Goal: Information Seeking & Learning: Learn about a topic

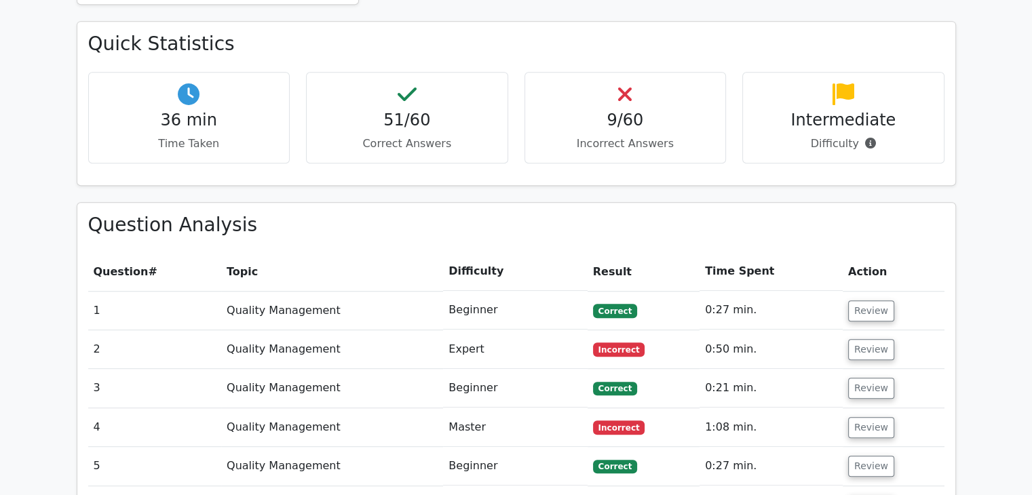
scroll to position [846, 0]
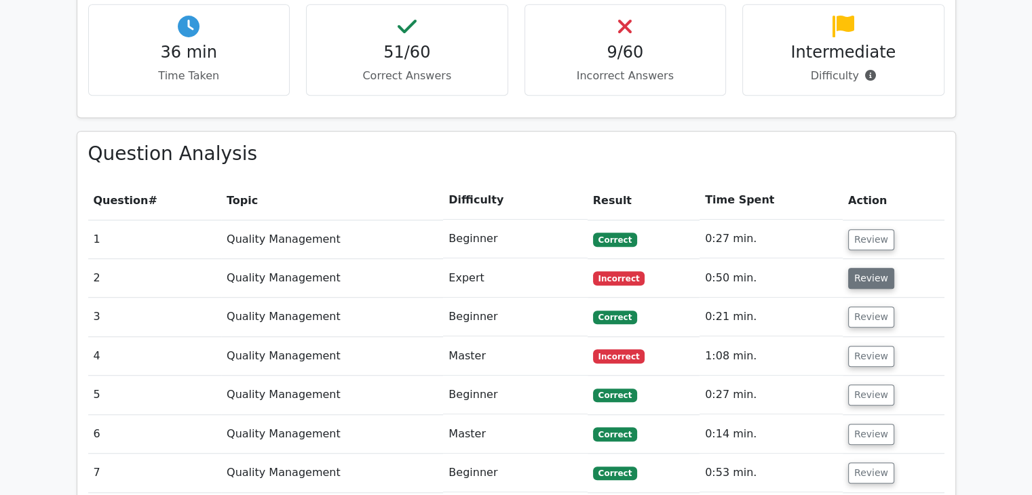
click at [857, 268] on button "Review" at bounding box center [871, 278] width 46 height 21
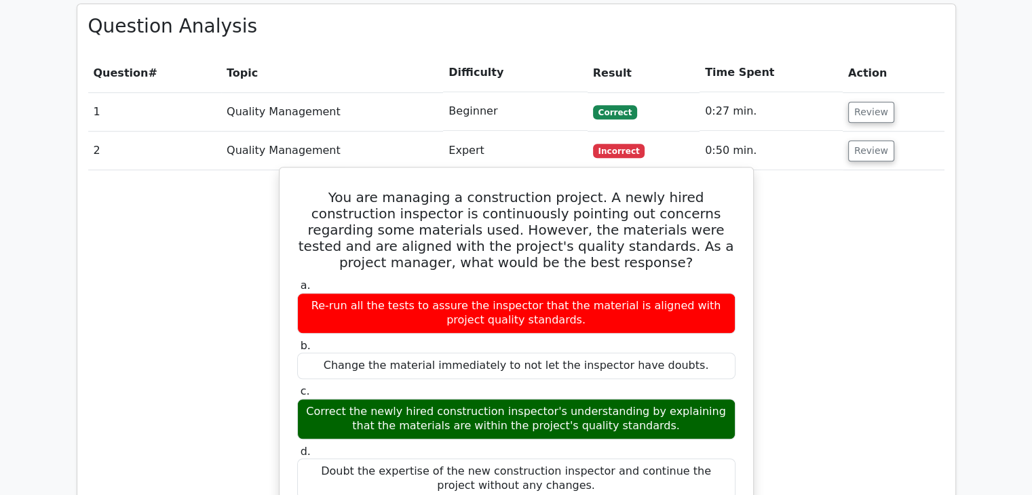
scroll to position [982, 0]
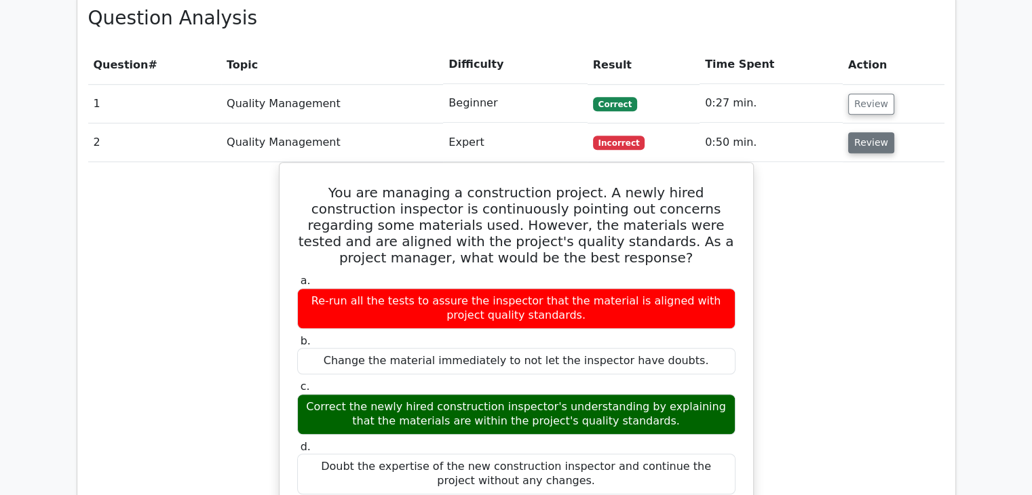
click at [877, 132] on button "Review" at bounding box center [871, 142] width 46 height 21
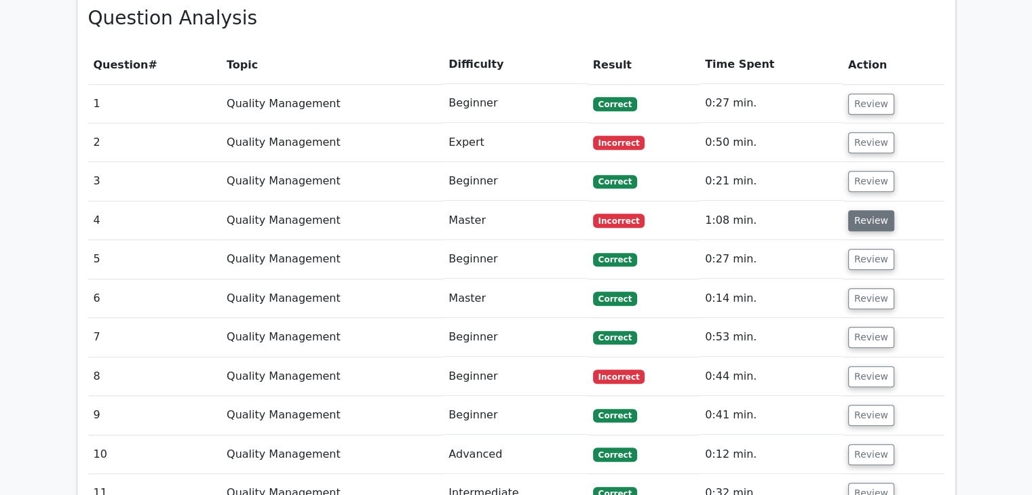
click at [868, 210] on button "Review" at bounding box center [871, 220] width 46 height 21
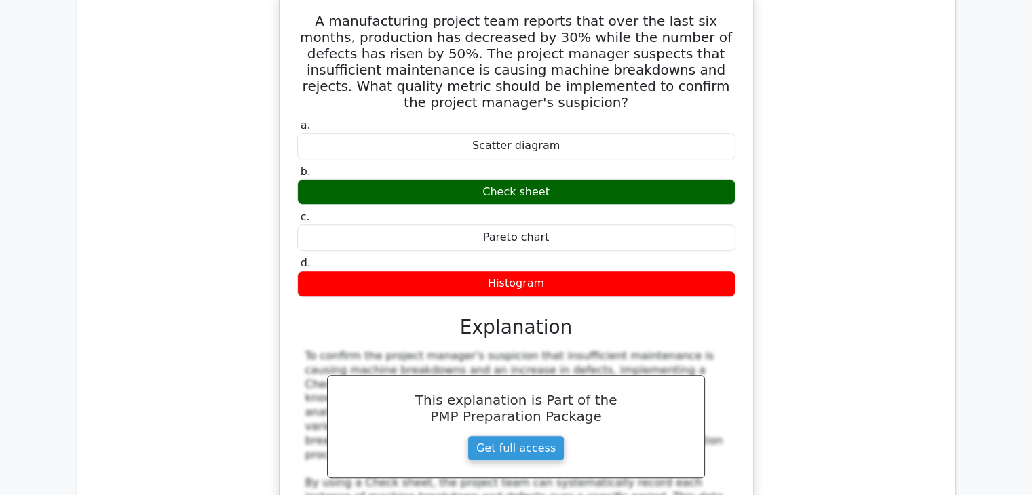
scroll to position [1050, 0]
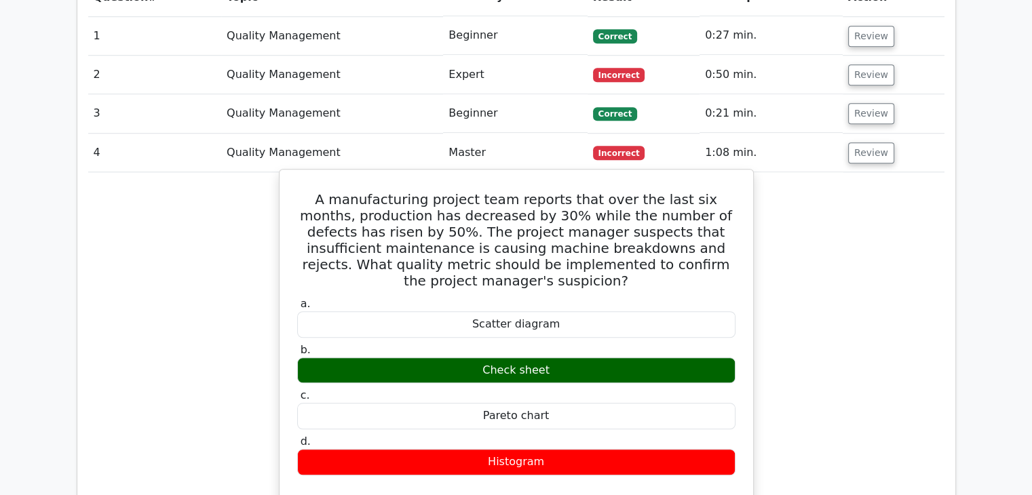
drag, startPoint x: 308, startPoint y: 145, endPoint x: 621, endPoint y: 418, distance: 415.3
copy div "A manufacturing project team reports that over the last six months, production …"
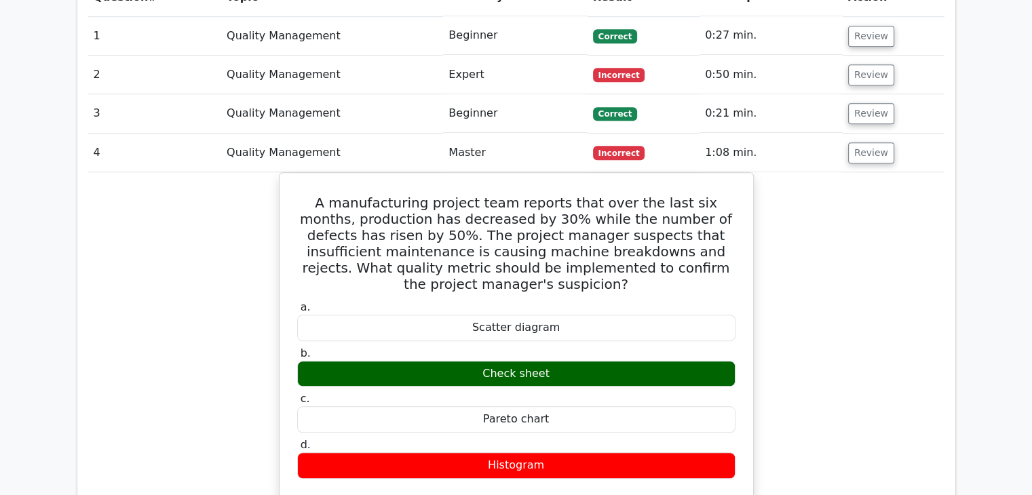
click at [868, 142] on button "Review" at bounding box center [871, 152] width 46 height 21
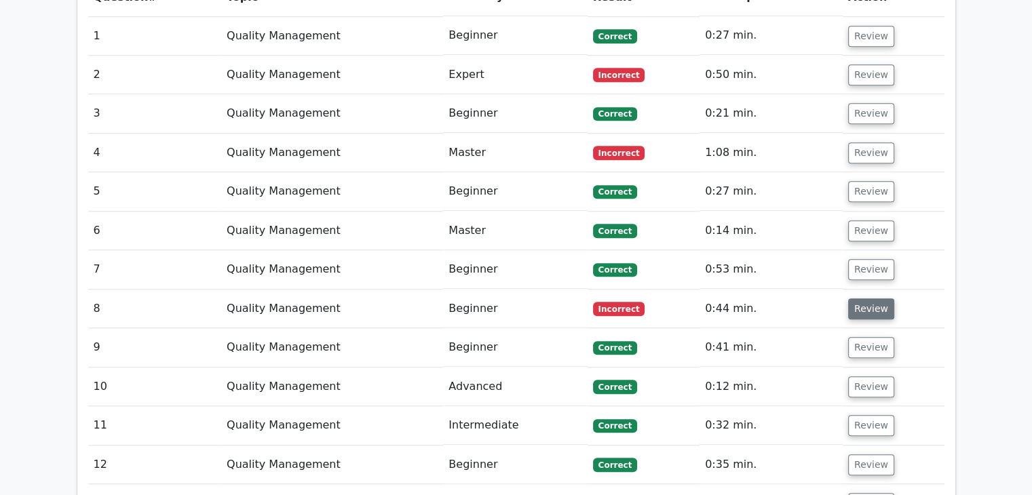
click at [861, 298] on button "Review" at bounding box center [871, 308] width 46 height 21
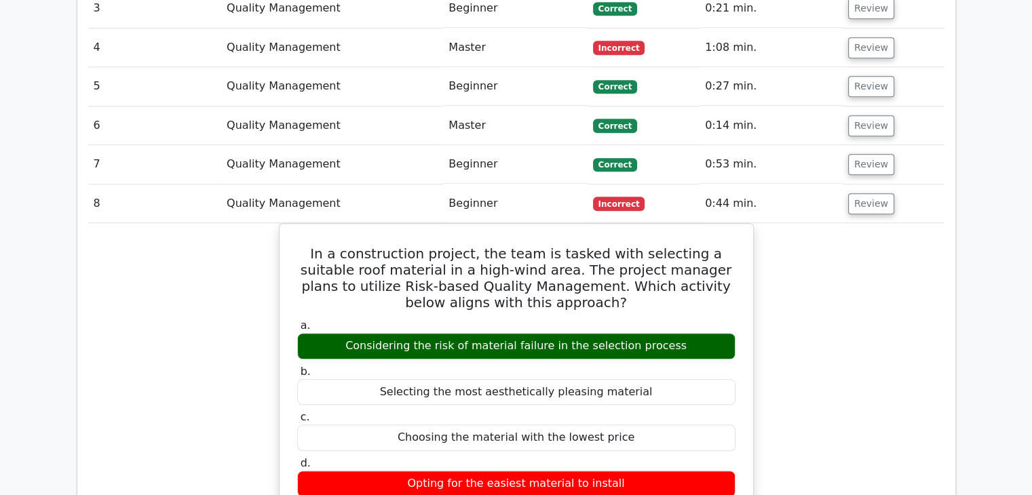
scroll to position [1253, 0]
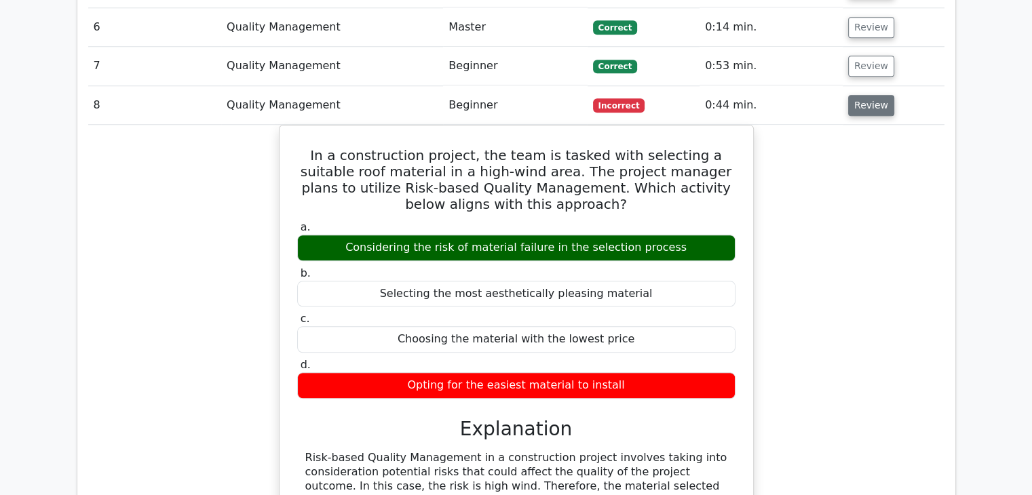
click at [868, 95] on button "Review" at bounding box center [871, 105] width 46 height 21
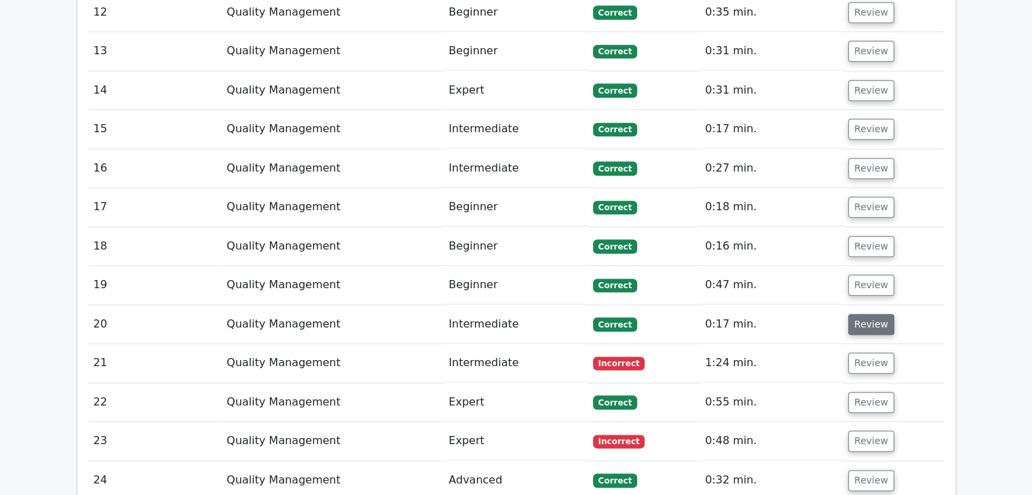
scroll to position [1525, 0]
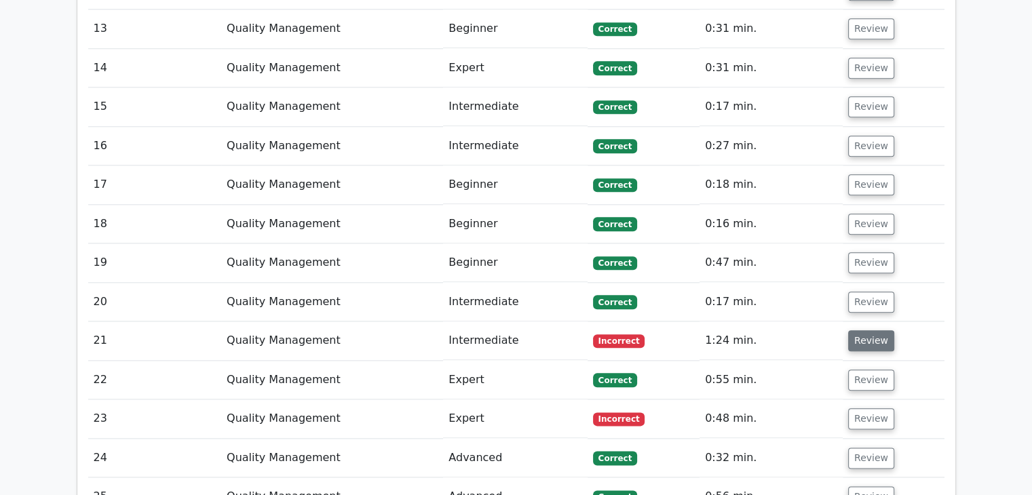
click at [861, 330] on button "Review" at bounding box center [871, 340] width 46 height 21
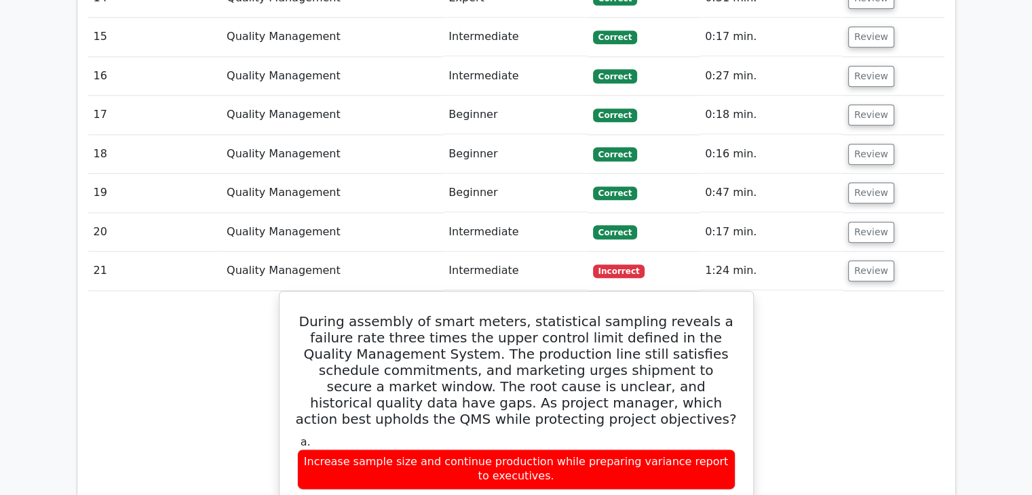
scroll to position [1728, 0]
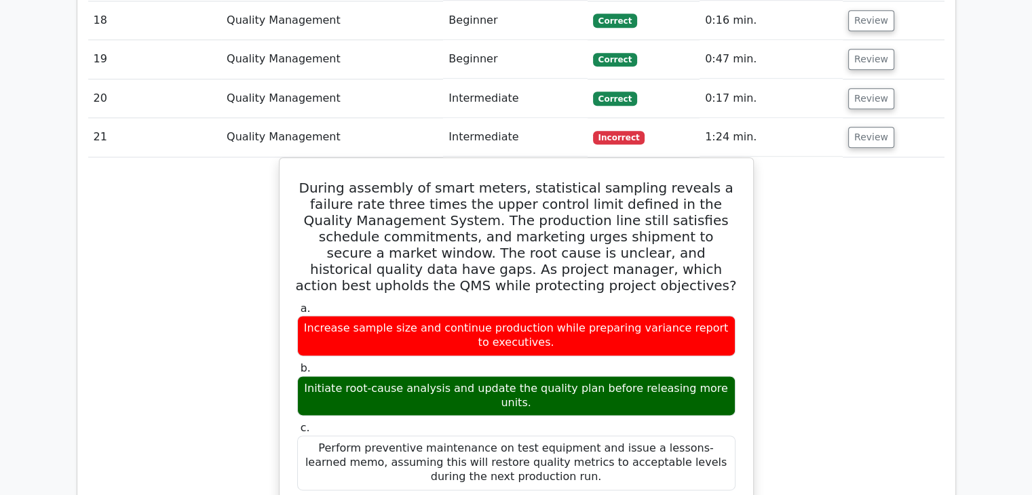
drag, startPoint x: 860, startPoint y: 83, endPoint x: 865, endPoint y: 130, distance: 47.8
click at [860, 127] on button "Review" at bounding box center [871, 137] width 46 height 21
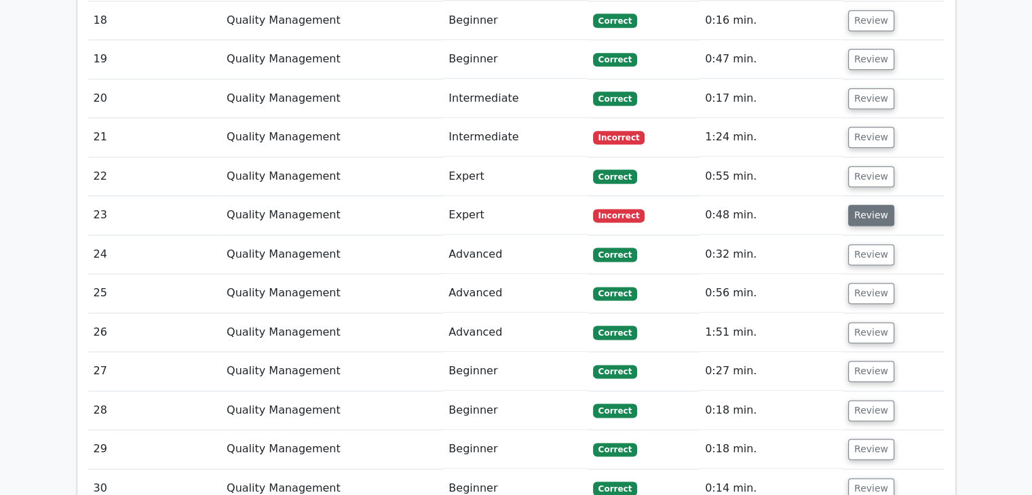
click at [867, 205] on button "Review" at bounding box center [871, 215] width 46 height 21
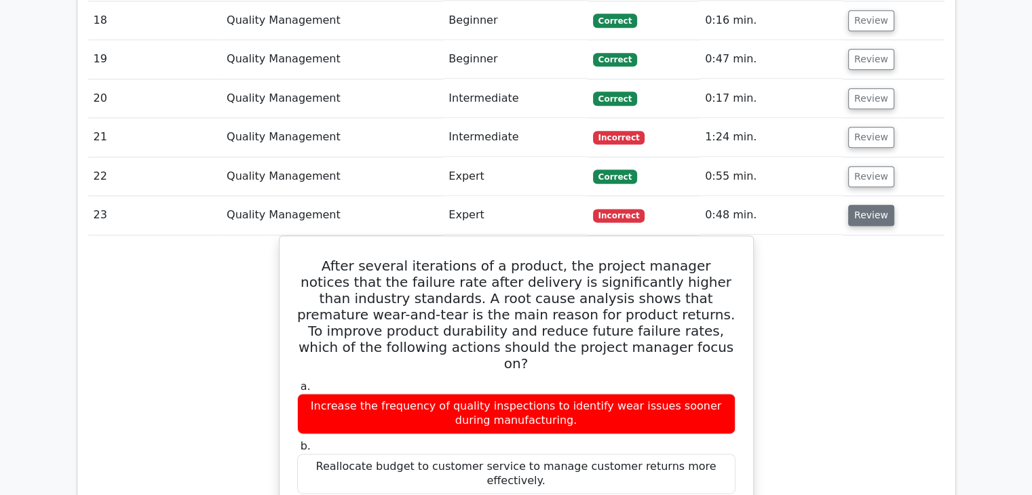
click at [865, 205] on button "Review" at bounding box center [871, 215] width 46 height 21
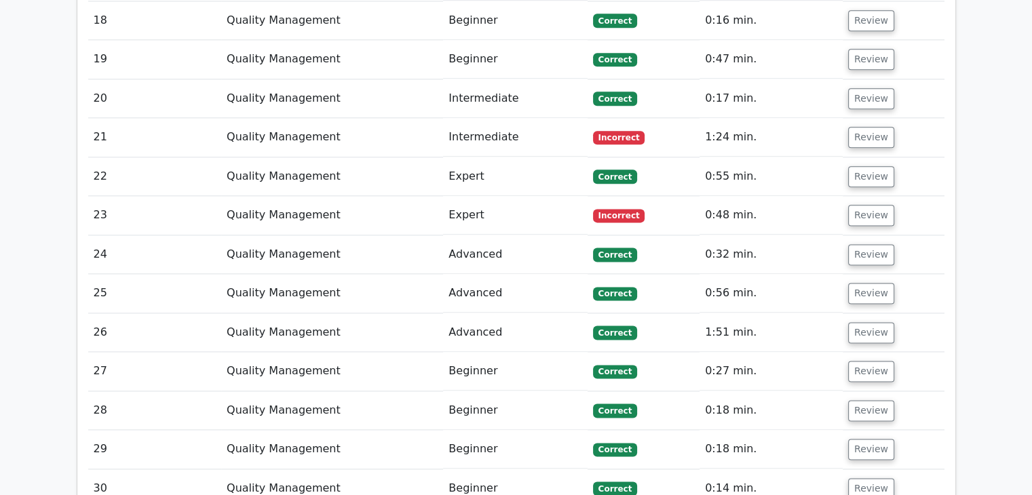
scroll to position [1999, 0]
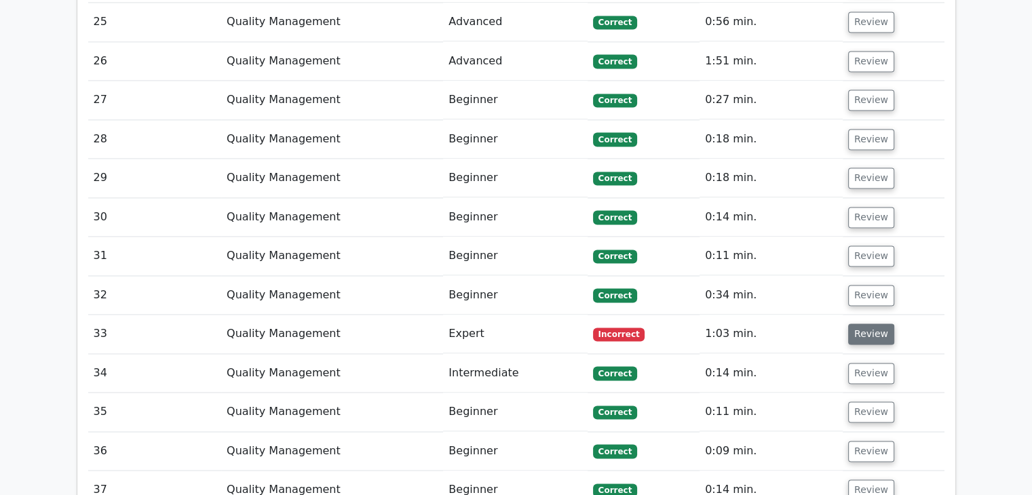
click at [874, 324] on button "Review" at bounding box center [871, 334] width 46 height 21
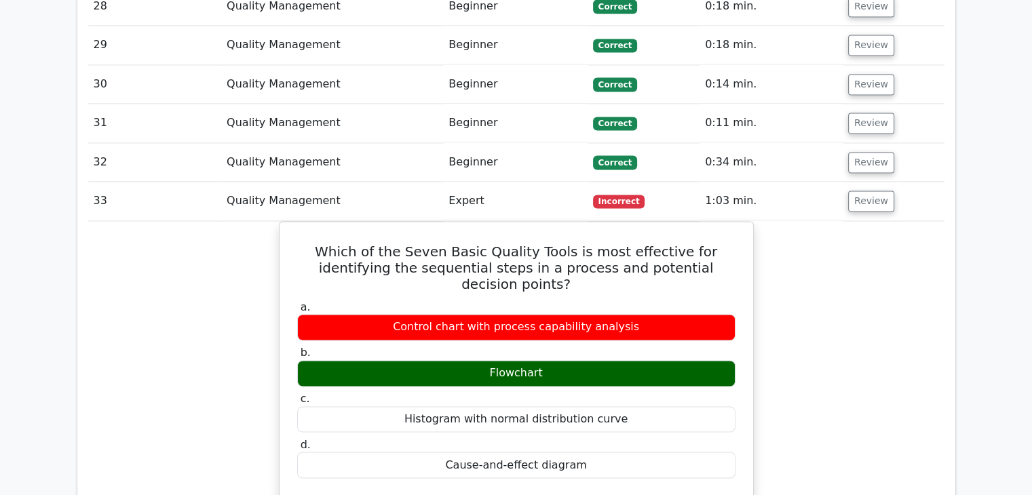
scroll to position [2135, 0]
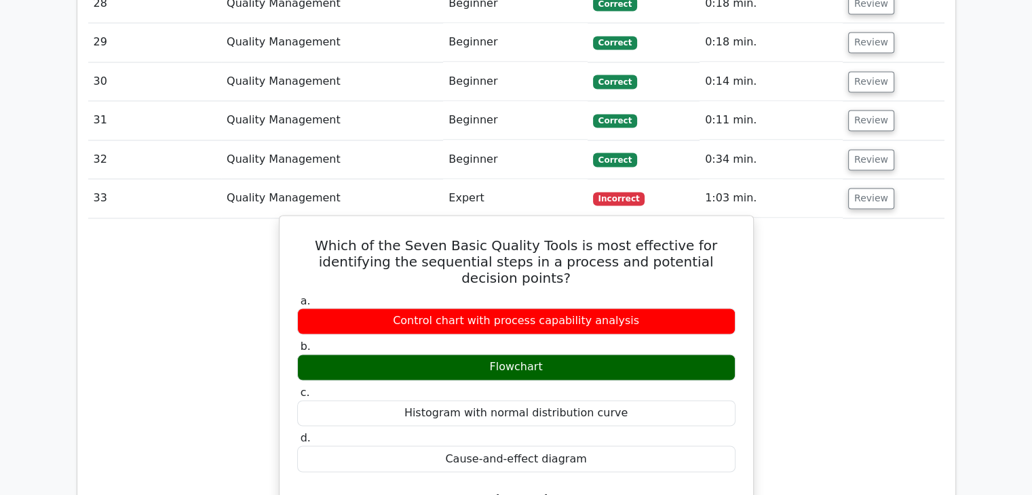
drag, startPoint x: 300, startPoint y: 187, endPoint x: 610, endPoint y: 380, distance: 365.3
copy div "Which of the Seven Basic Quality Tools is most effective for identifying the se…"
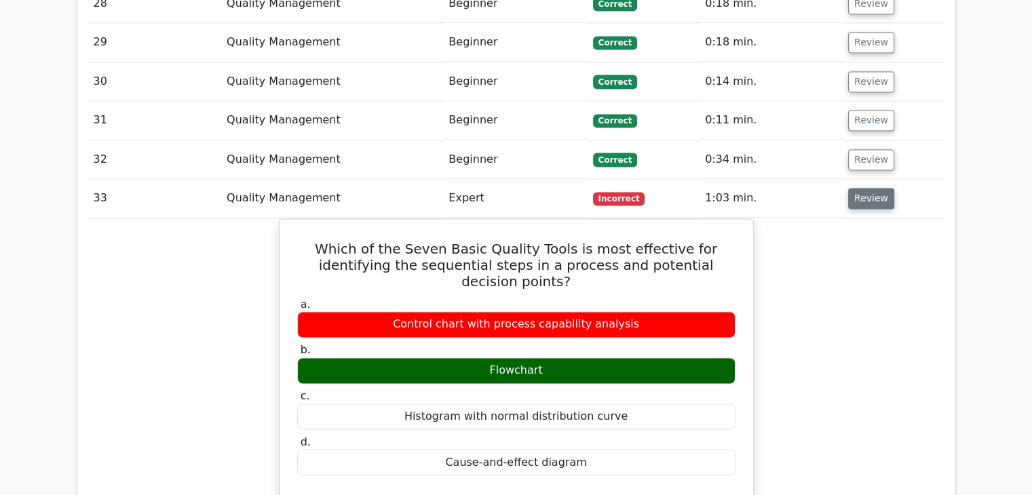
click at [867, 188] on button "Review" at bounding box center [871, 198] width 46 height 21
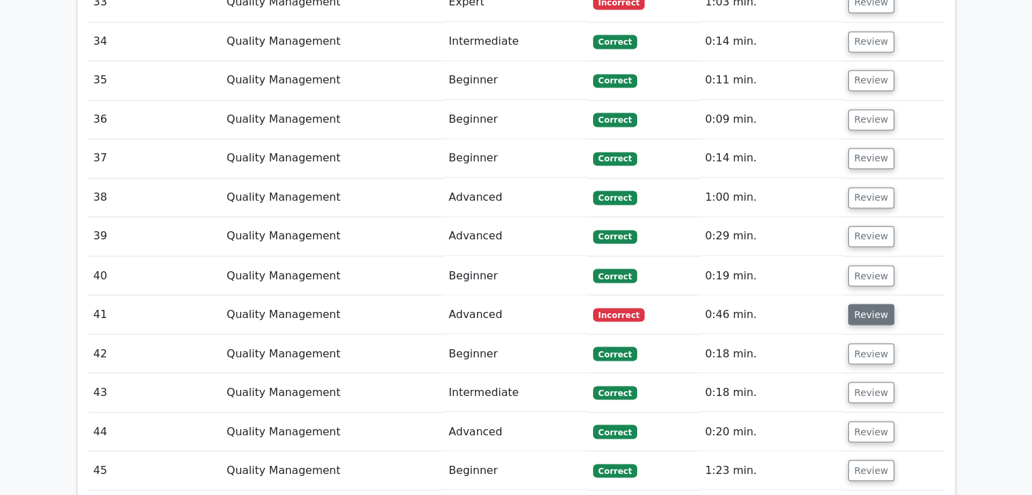
scroll to position [2338, 0]
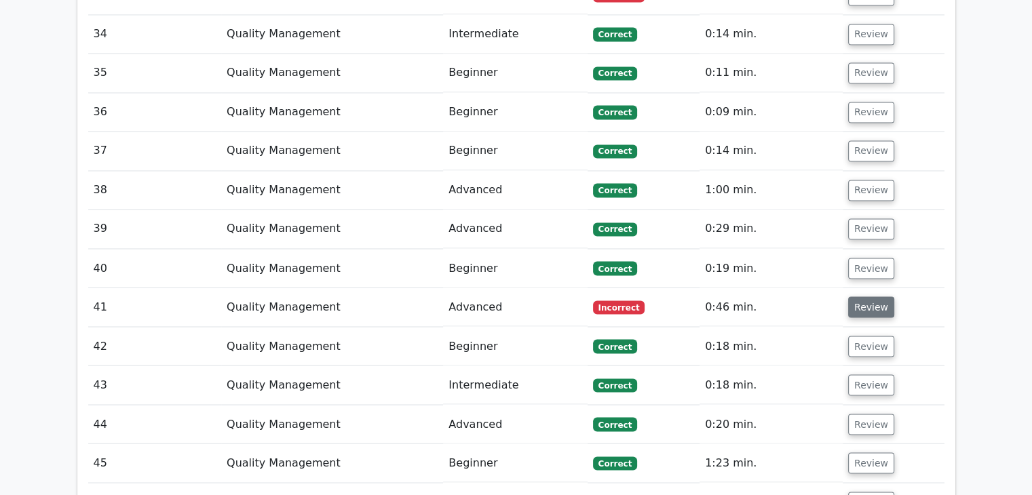
click at [860, 296] on button "Review" at bounding box center [871, 306] width 46 height 21
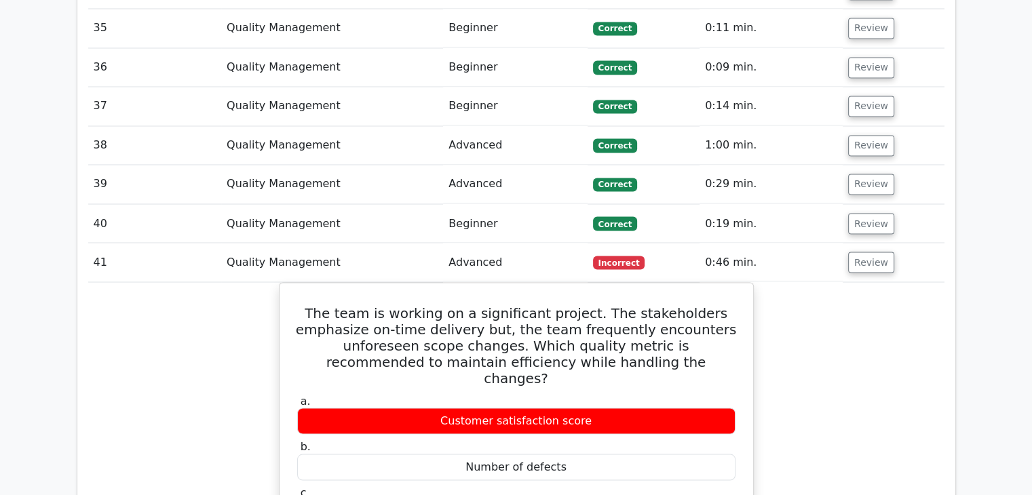
scroll to position [2406, 0]
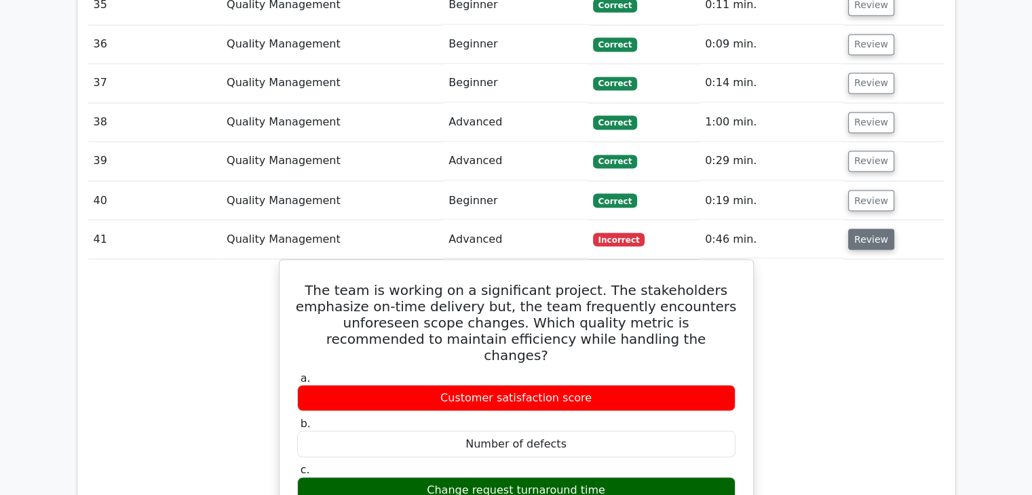
click at [876, 229] on button "Review" at bounding box center [871, 239] width 46 height 21
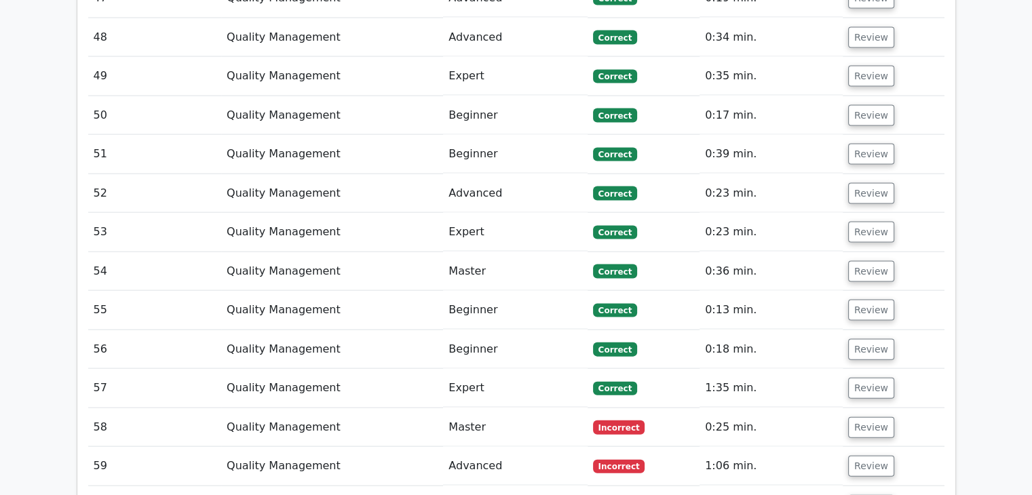
scroll to position [3017, 0]
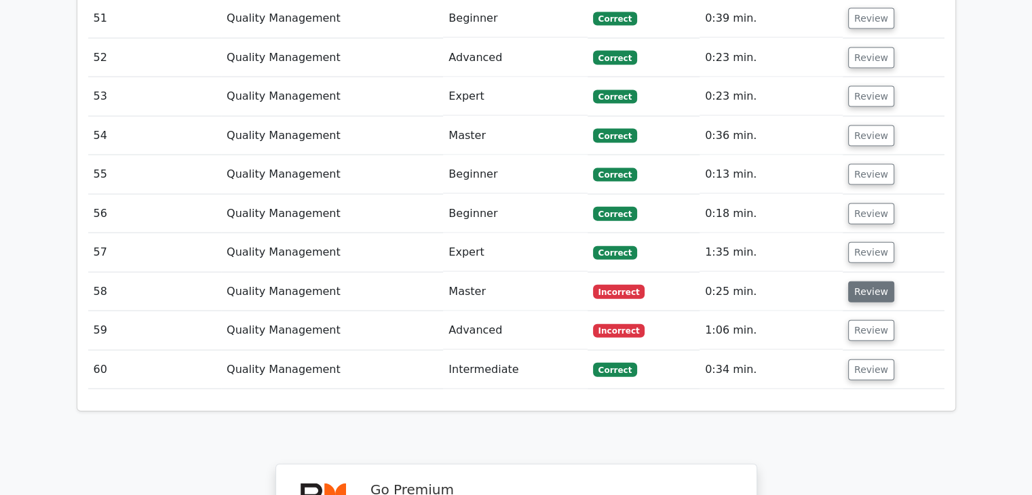
click at [868, 281] on button "Review" at bounding box center [871, 291] width 46 height 21
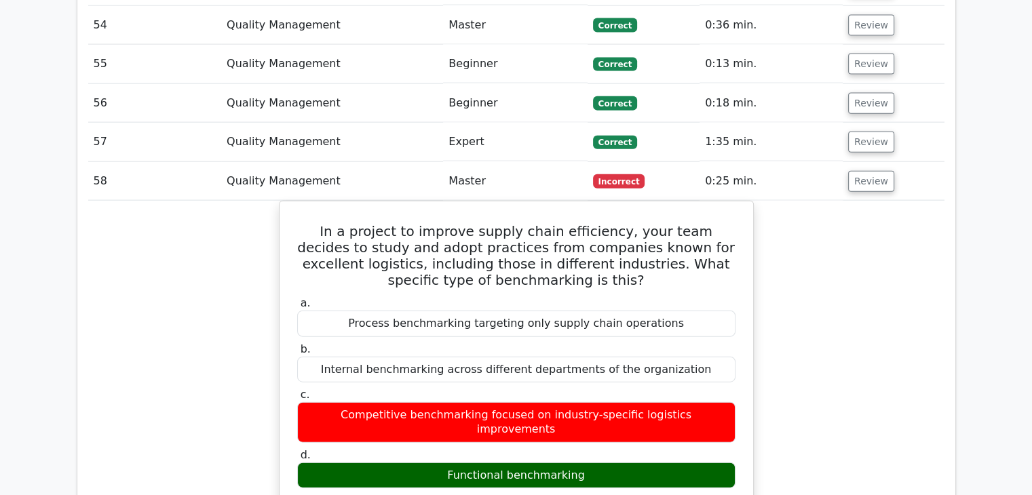
scroll to position [3152, 0]
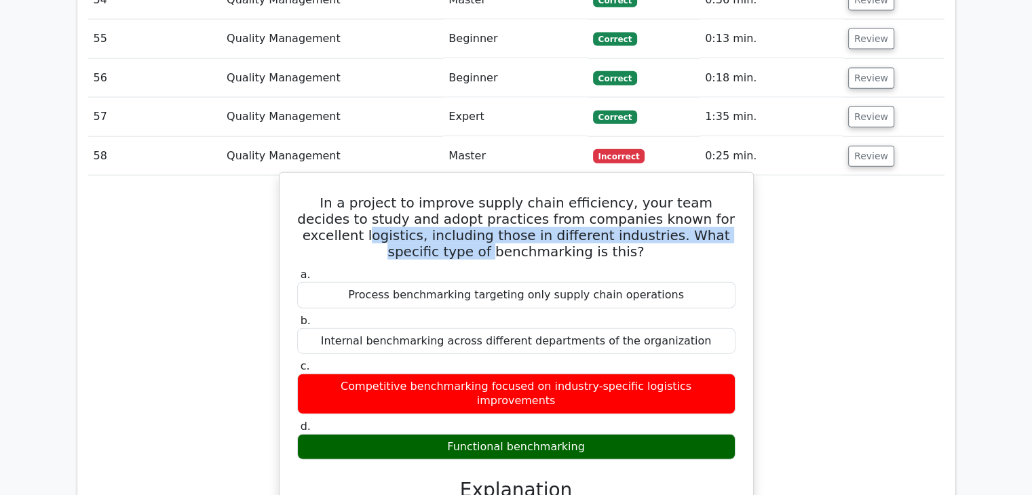
drag, startPoint x: 306, startPoint y: 174, endPoint x: 412, endPoint y: 188, distance: 107.4
click at [412, 195] on h5 "In a project to improve supply chain efficiency, your team decides to study and…" at bounding box center [516, 227] width 441 height 65
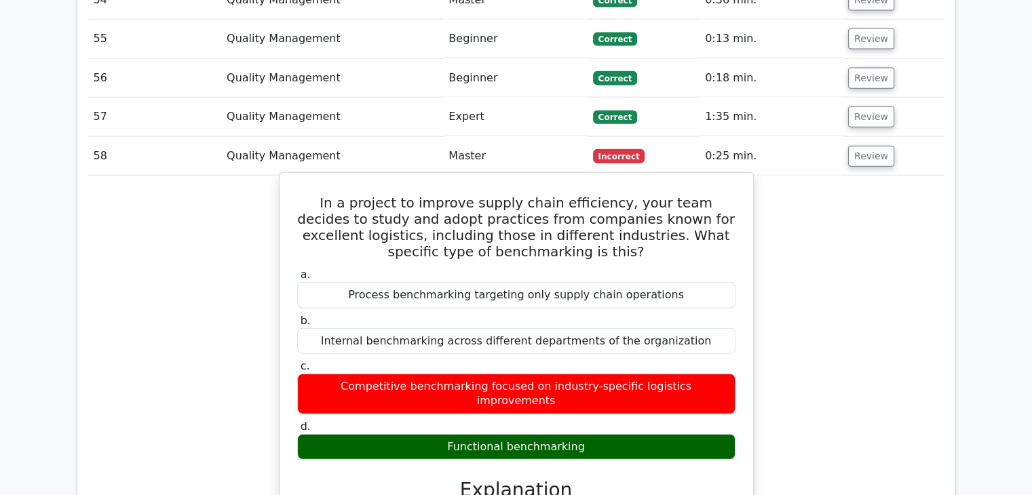
click at [318, 195] on h5 "In a project to improve supply chain efficiency, your team decides to study and…" at bounding box center [516, 227] width 441 height 65
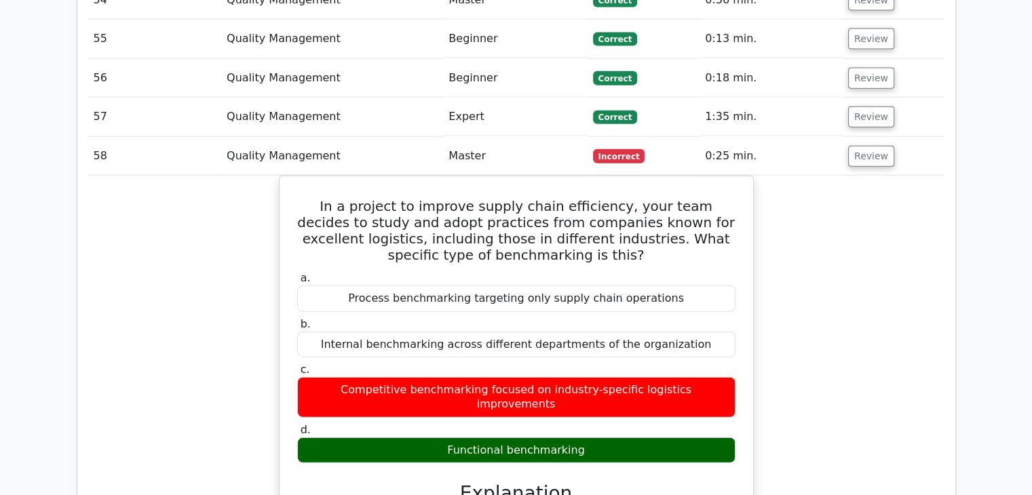
drag, startPoint x: 876, startPoint y: 232, endPoint x: 448, endPoint y: 187, distance: 430.3
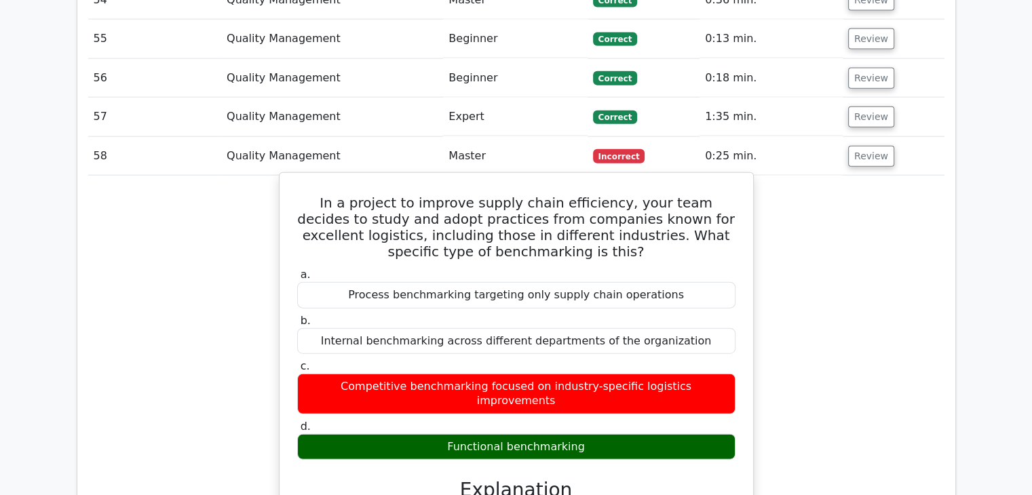
drag, startPoint x: 306, startPoint y: 144, endPoint x: 719, endPoint y: 362, distance: 466.9
copy div "In a project to improve supply chain efficiency, your team decides to study and…"
